Goal: Information Seeking & Learning: Find specific fact

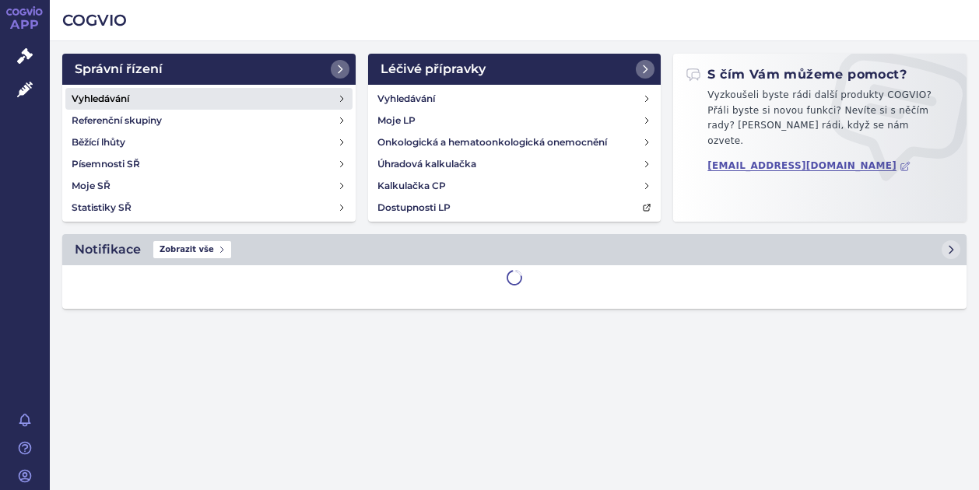
click at [86, 90] on link "Vyhledávání" at bounding box center [208, 99] width 287 height 22
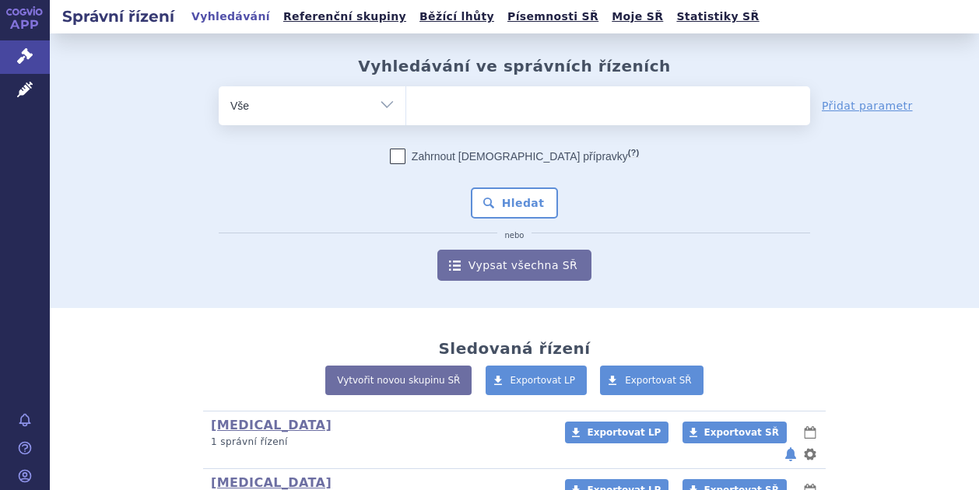
click at [462, 113] on ul at bounding box center [608, 102] width 404 height 33
click at [406, 113] on select at bounding box center [406, 105] width 1 height 39
type input "ki"
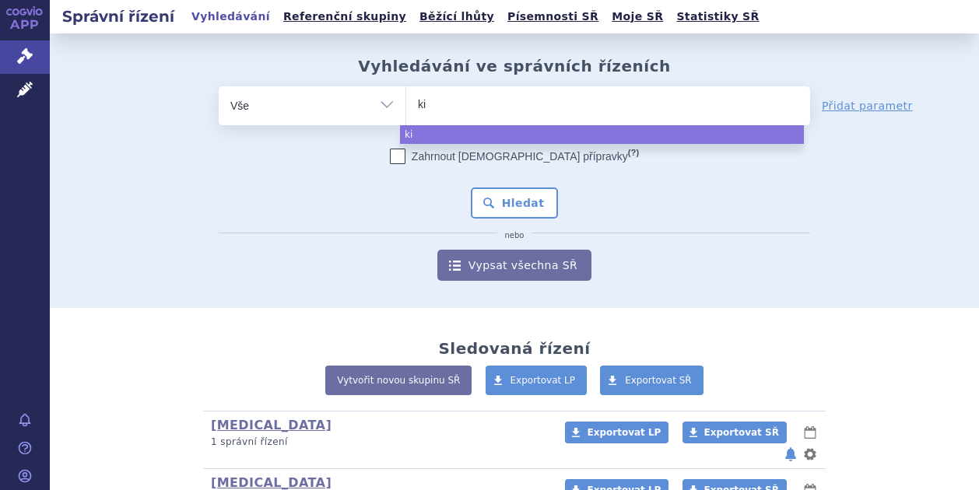
type input "kis"
type input "kisq"
type input "kisqa"
type input "kisqal"
type input "[MEDICAL_DATA]"
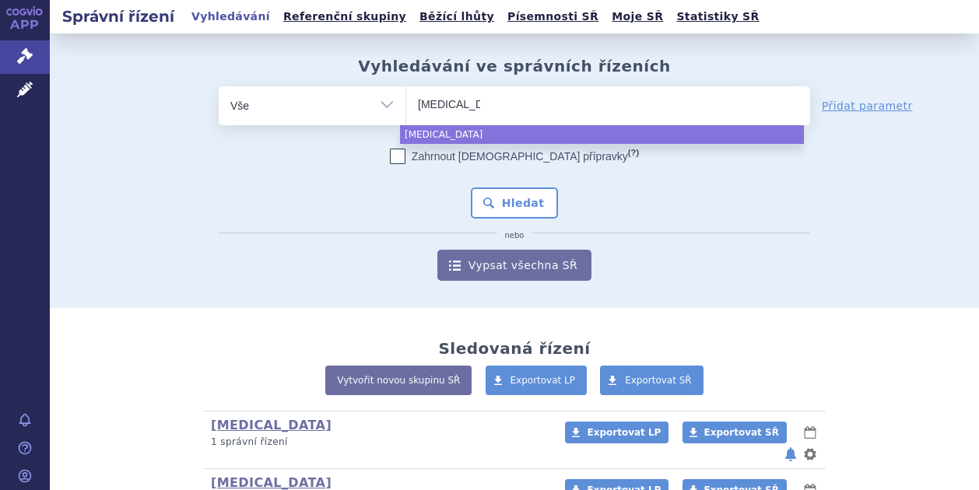
select select "[MEDICAL_DATA]"
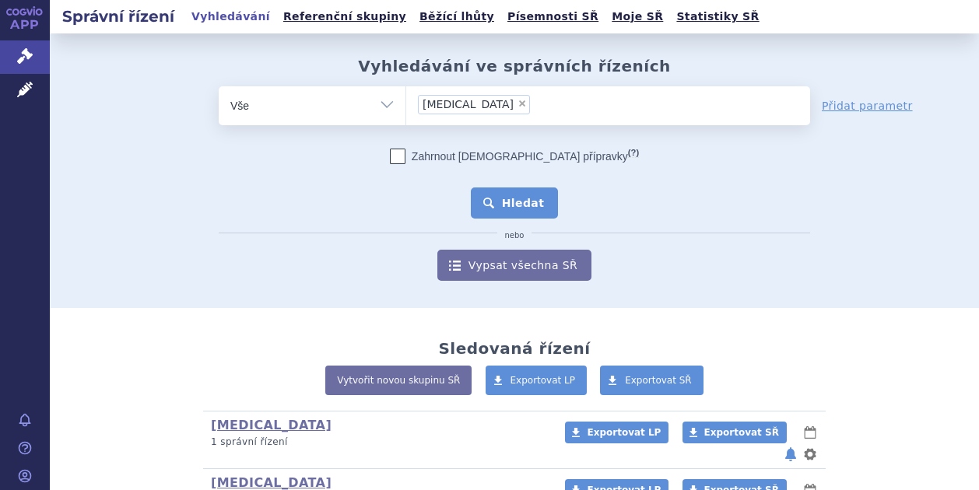
click at [532, 216] on button "Hledat" at bounding box center [515, 203] width 88 height 31
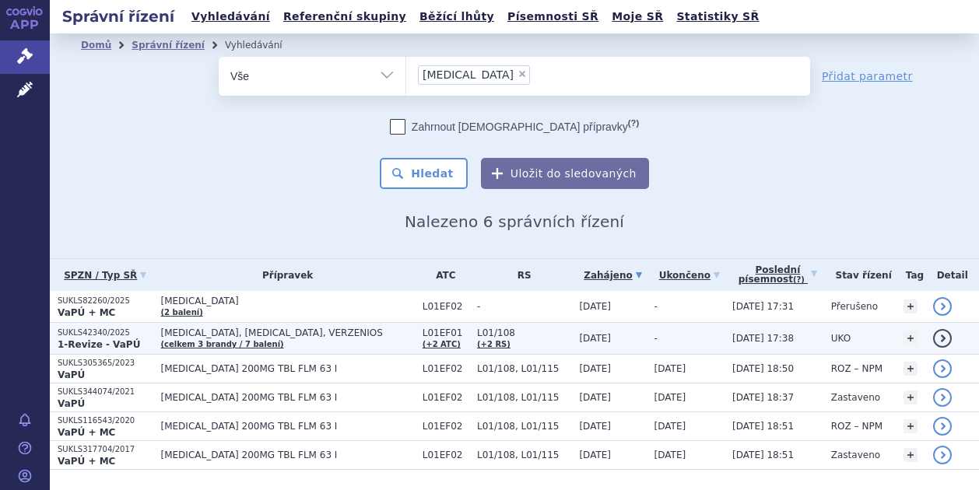
click at [86, 343] on strong "1-Revize - VaPÚ" at bounding box center [99, 344] width 83 height 11
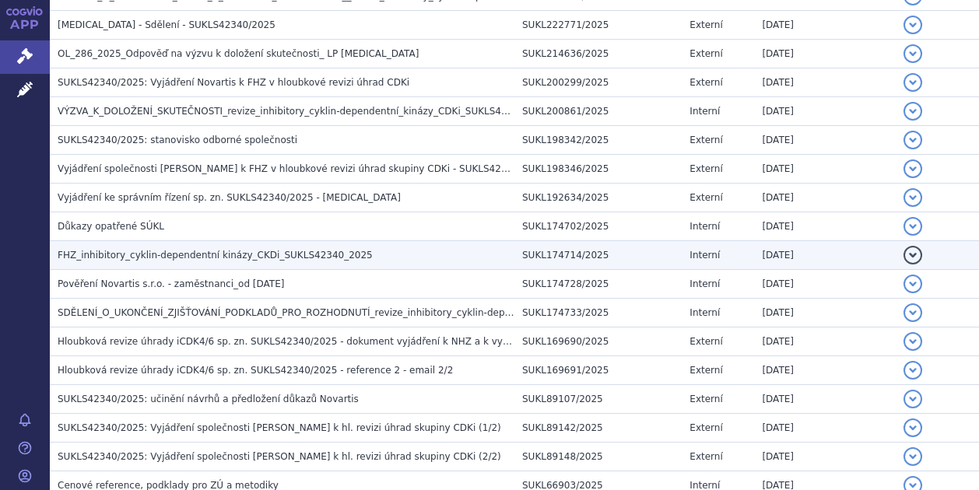
scroll to position [467, 0]
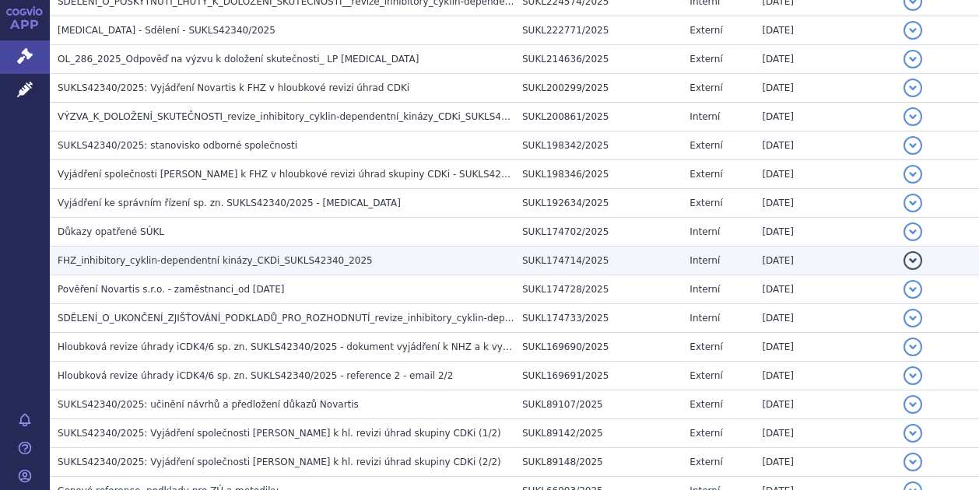
click at [112, 265] on span "FHZ_inhibitory_cyklin-dependentní kinázy_CKDi_SUKLS42340_2025" at bounding box center [215, 260] width 315 height 11
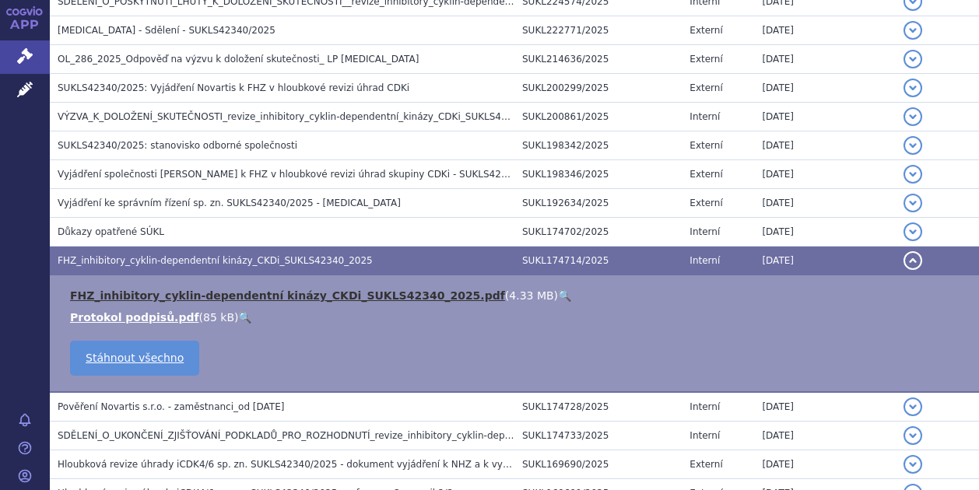
click at [130, 295] on link "FHZ_inhibitory_cyklin-dependentní kinázy_CKDi_SUKLS42340_2025.pdf" at bounding box center [287, 296] width 435 height 12
